Goal: Task Accomplishment & Management: Manage account settings

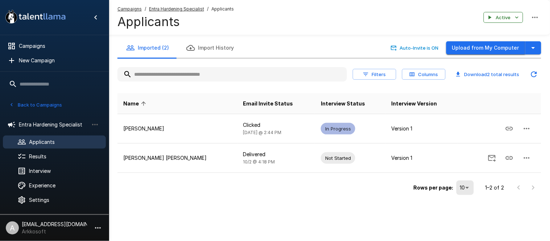
click at [468, 51] on button "Upload from My Computer" at bounding box center [485, 47] width 79 height 13
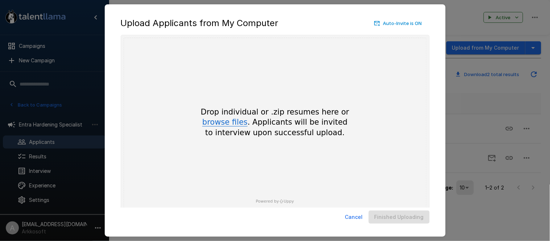
click at [224, 121] on button "browse files" at bounding box center [224, 122] width 45 height 8
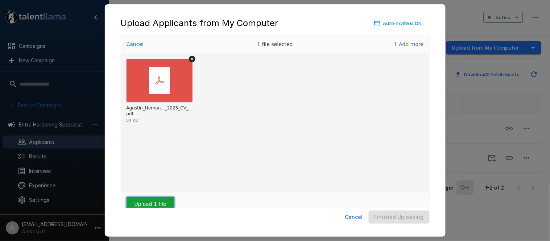
click at [160, 200] on button "Upload 1 file" at bounding box center [150, 204] width 48 height 14
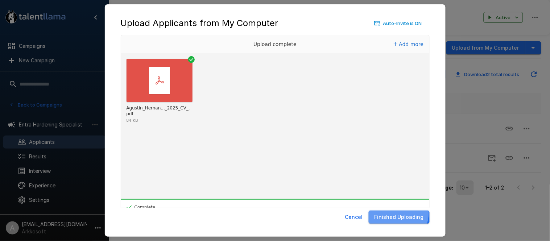
click at [393, 213] on button "Finished Uploading" at bounding box center [398, 216] width 61 height 13
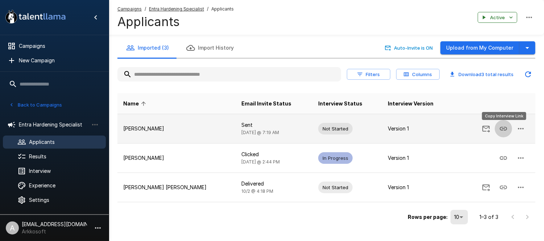
click at [501, 128] on icon "Copy Interview Link" at bounding box center [503, 128] width 9 height 9
